Goal: Task Accomplishment & Management: Manage account settings

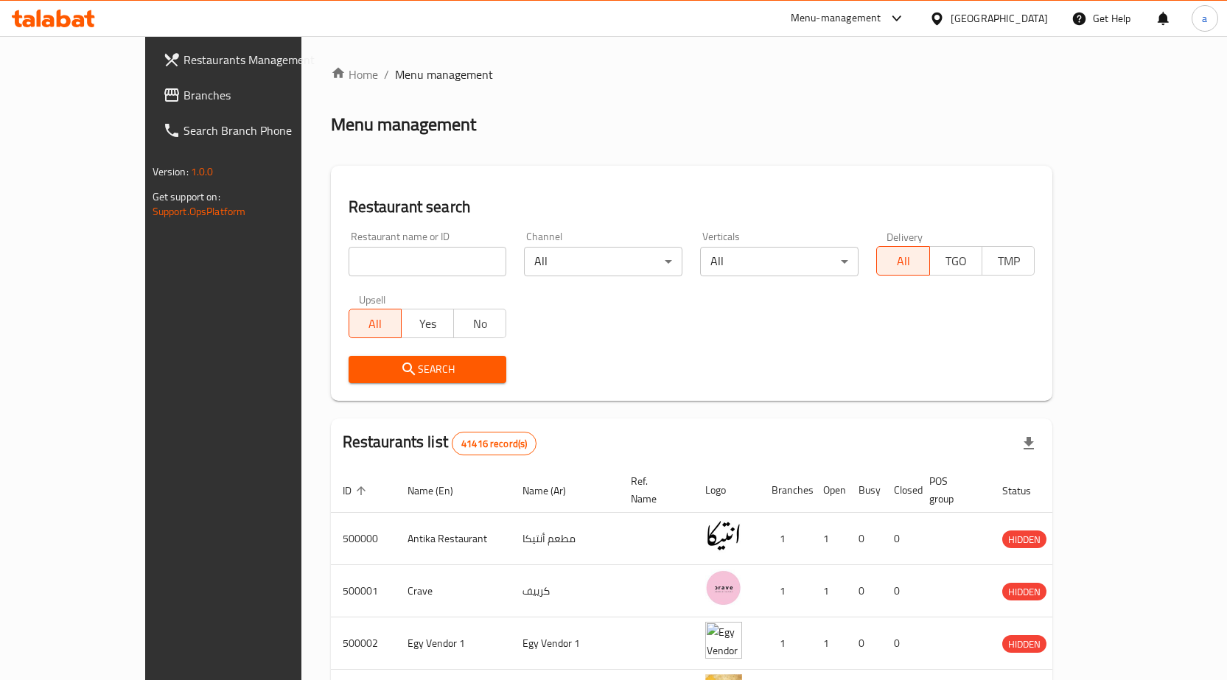
click at [951, 21] on div at bounding box center [939, 18] width 21 height 16
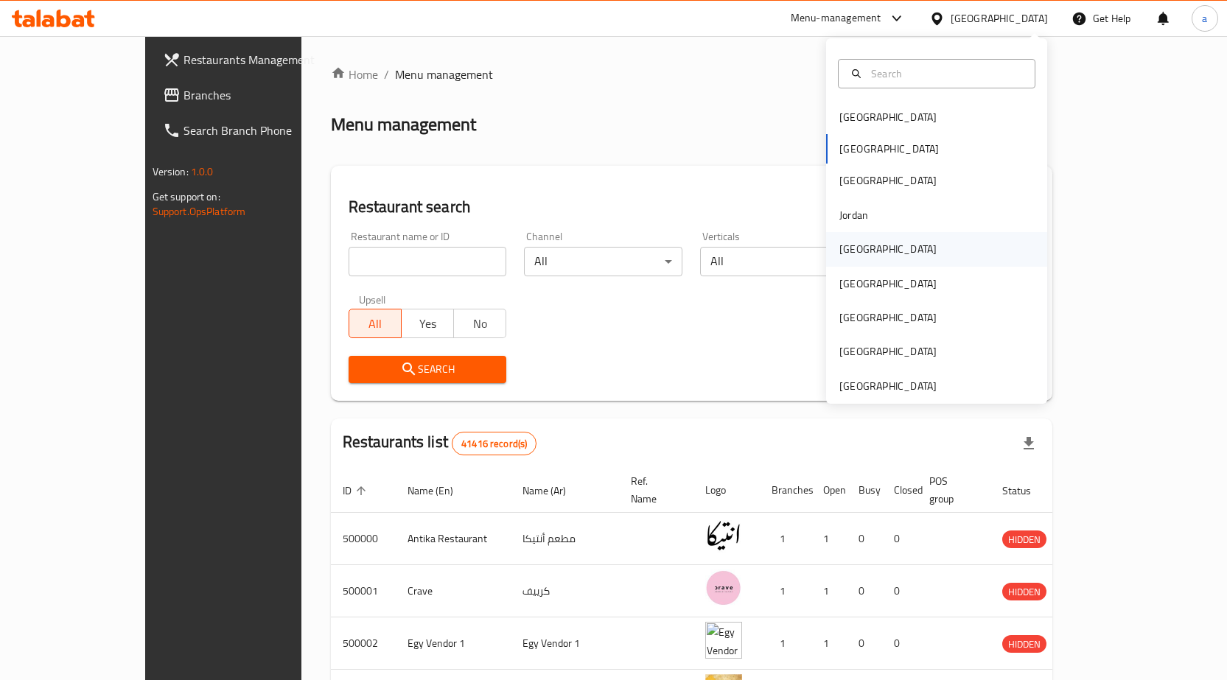
scroll to position [8, 0]
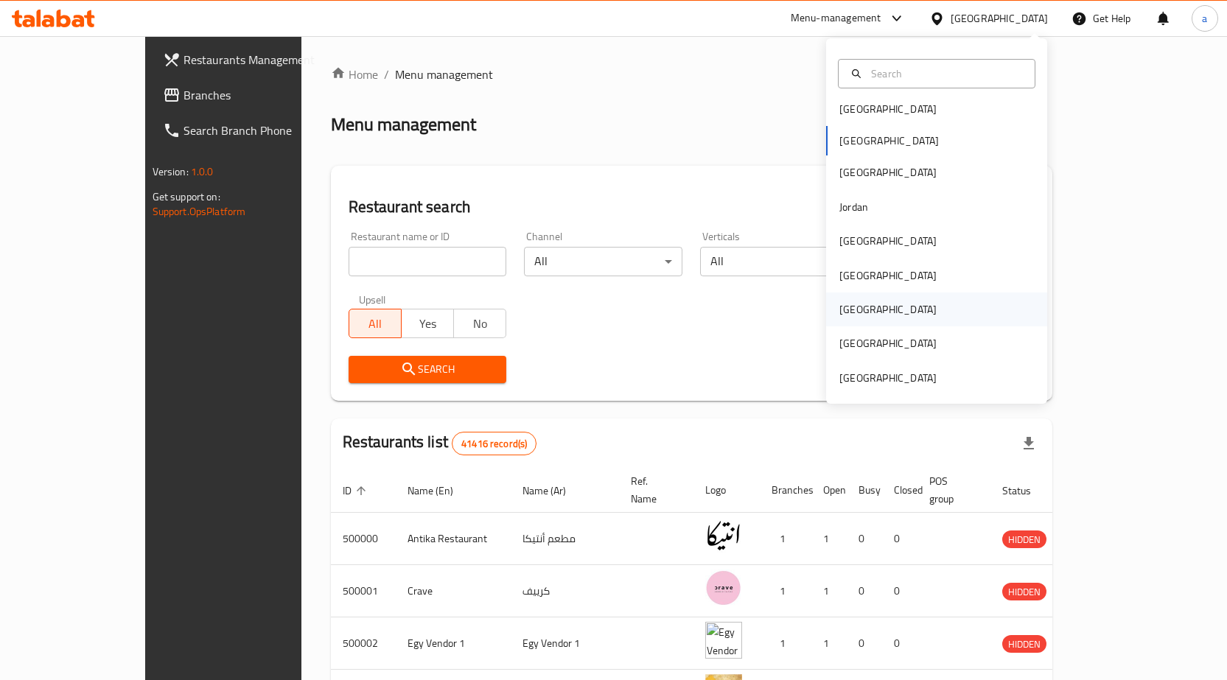
click at [902, 318] on div "[GEOGRAPHIC_DATA]" at bounding box center [936, 310] width 221 height 34
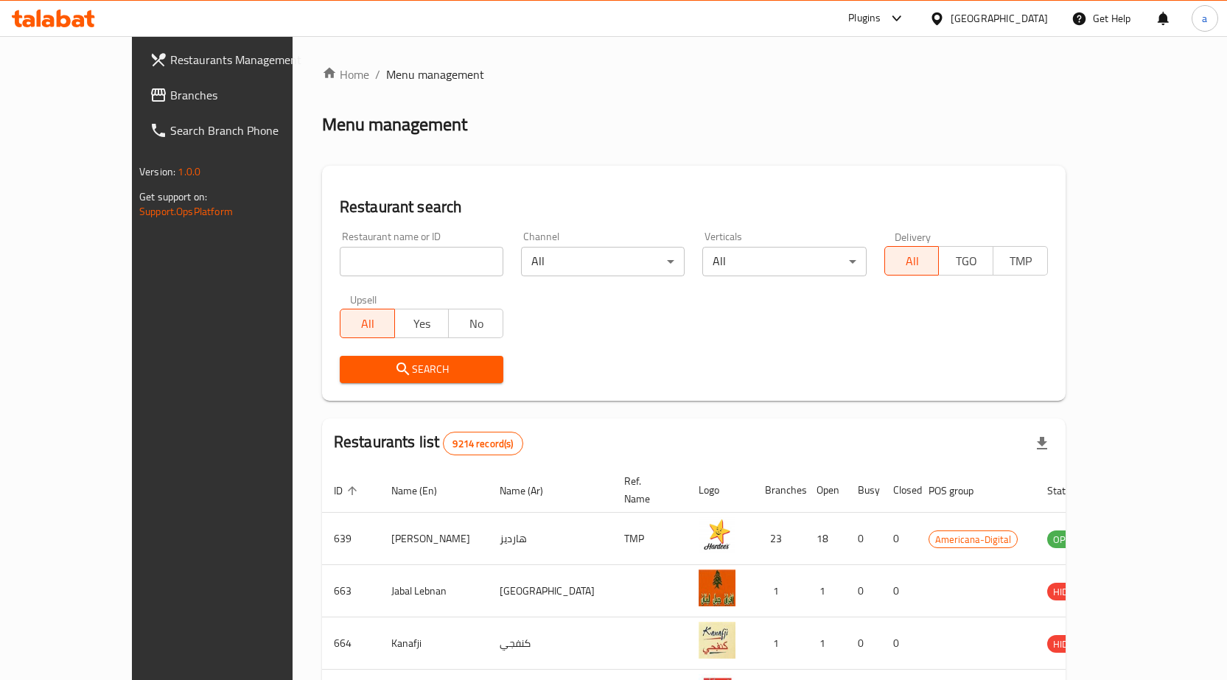
click at [340, 260] on input "search" at bounding box center [422, 261] width 164 height 29
drag, startPoint x: 875, startPoint y: 170, endPoint x: 896, endPoint y: 189, distance: 28.2
click at [885, 181] on div "Restaurant search Restaurant name or ID Restaurant name or ID Channel All ​ Ver…" at bounding box center [694, 283] width 744 height 235
click at [170, 92] on span "Branches" at bounding box center [247, 95] width 155 height 18
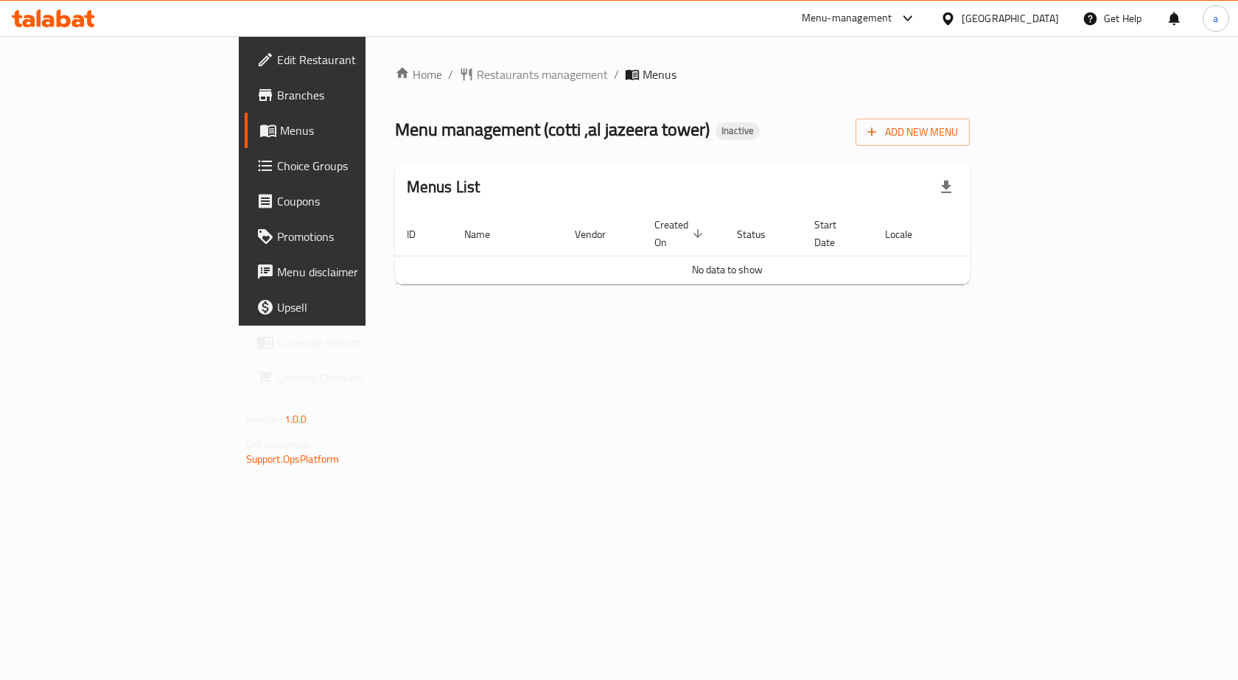
click at [277, 86] on span "Branches" at bounding box center [355, 95] width 157 height 18
drag, startPoint x: 820, startPoint y: 376, endPoint x: 645, endPoint y: 350, distance: 176.6
click at [820, 326] on div "Home / Restaurants management / Menus Menu management ( cotti ,al jazeera tower…" at bounding box center [683, 181] width 635 height 290
click at [758, 326] on div "Home / Restaurants management / Menus Menu management ( cotti ,al jazeera tower…" at bounding box center [683, 181] width 635 height 290
click at [413, 326] on div "Home / Restaurants management / Menus Menu management ( cotti ,al jazeera tower…" at bounding box center [683, 181] width 635 height 290
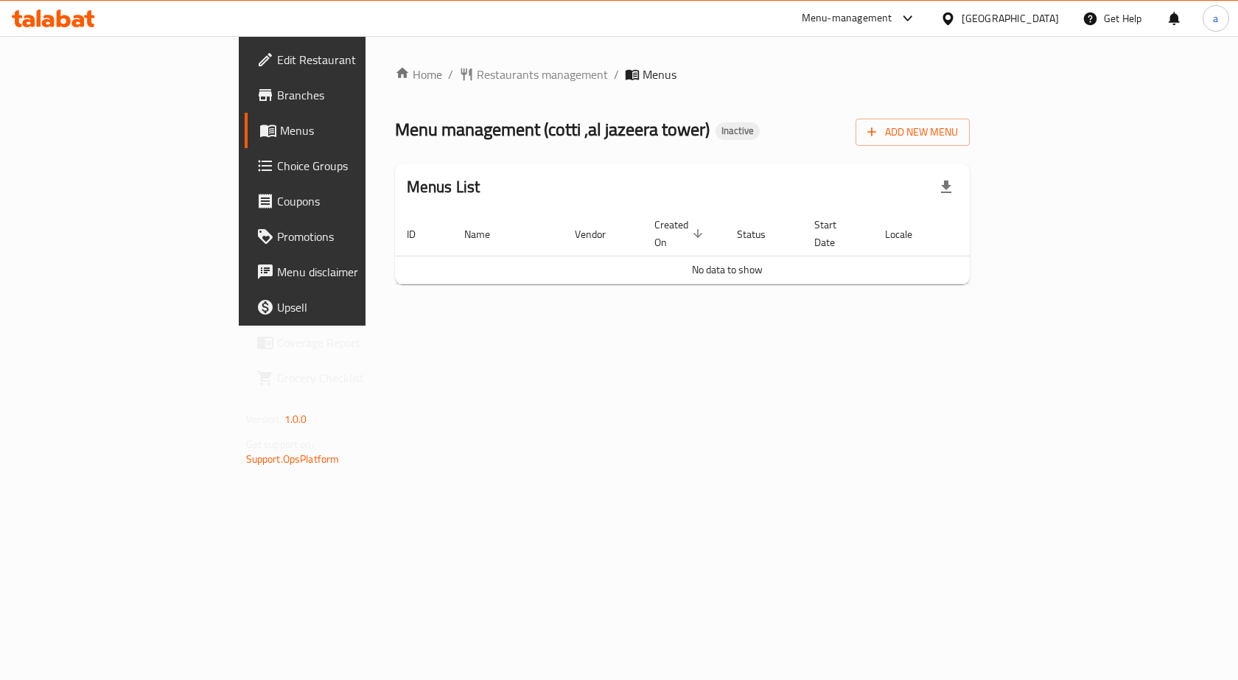
click at [245, 107] on link "Branches" at bounding box center [345, 94] width 201 height 35
click at [526, 318] on div "Home / Restaurants management / Menus Menu management ( cotti ,al jazeera tower…" at bounding box center [683, 181] width 635 height 290
click at [477, 75] on span "Restaurants management" at bounding box center [542, 75] width 131 height 18
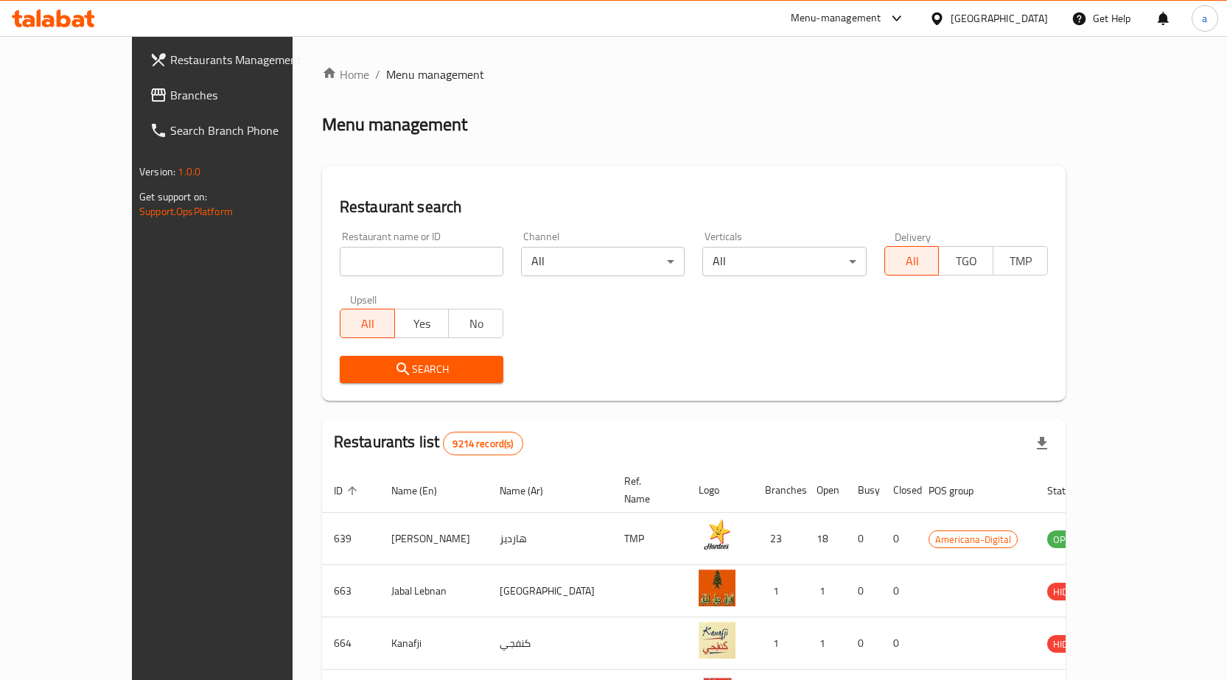
click at [170, 94] on span "Branches" at bounding box center [247, 95] width 155 height 18
